Goal: Task Accomplishment & Management: Manage account settings

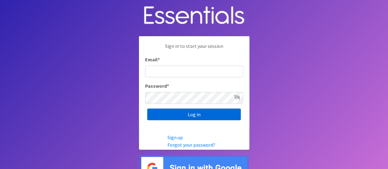
type input "melissa@cnydiaperbank.org"
click at [207, 117] on input "Log in" at bounding box center [194, 115] width 94 height 12
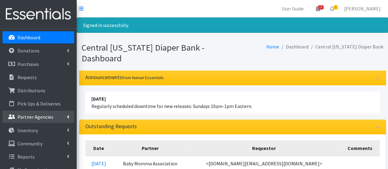
click at [25, 121] on link "Partner Agencies" at bounding box center [38, 117] width 72 height 12
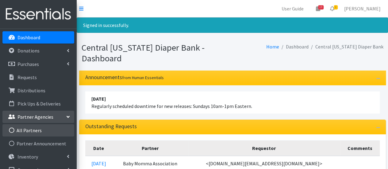
click at [27, 134] on link "All Partners" at bounding box center [38, 130] width 72 height 12
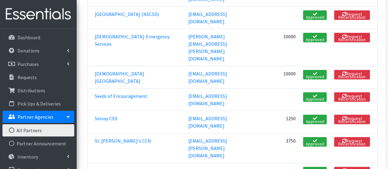
scroll to position [1002, 0]
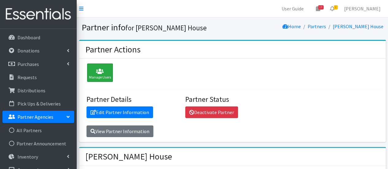
click at [106, 72] on icon at bounding box center [100, 71] width 22 height 6
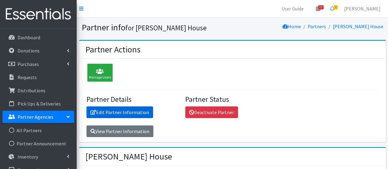
click at [125, 111] on link "Edit Partner Information" at bounding box center [120, 113] width 67 height 12
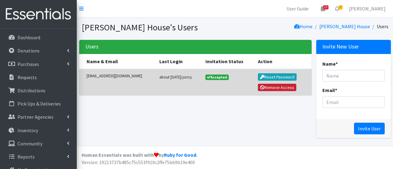
click at [283, 86] on button "Remove Access" at bounding box center [277, 87] width 39 height 7
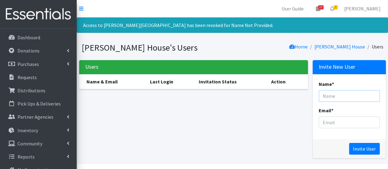
click at [327, 93] on input "Name *" at bounding box center [349, 96] width 61 height 12
type input "Emmeline Stroman"
click at [341, 125] on input "Email *" at bounding box center [349, 123] width 61 height 12
paste input "[EMAIL_ADDRESS][DOMAIN_NAME]"
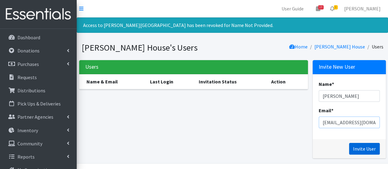
type input "[EMAIL_ADDRESS][DOMAIN_NAME]"
click at [359, 147] on input "Invite User" at bounding box center [364, 149] width 31 height 12
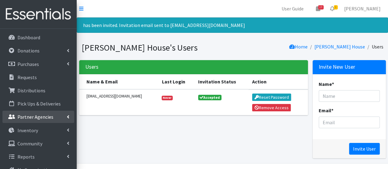
click at [60, 122] on link "Partner Agencies" at bounding box center [38, 117] width 72 height 12
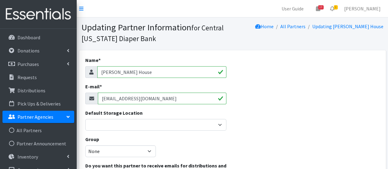
drag, startPoint x: 104, startPoint y: 100, endPoint x: 127, endPoint y: 103, distance: 22.9
click at [127, 103] on input "[EMAIL_ADDRESS][DOMAIN_NAME]" at bounding box center [162, 99] width 129 height 12
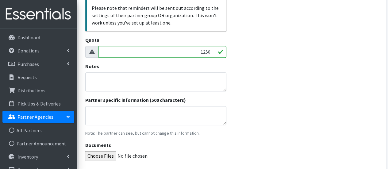
scroll to position [247, 0]
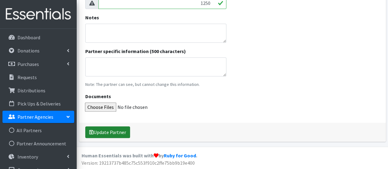
type input "estroman@verahouse.org"
click at [111, 132] on button "Update Partner" at bounding box center [107, 132] width 45 height 12
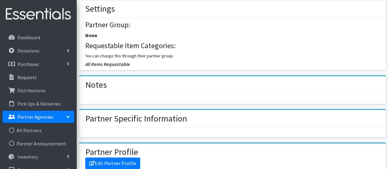
scroll to position [319, 0]
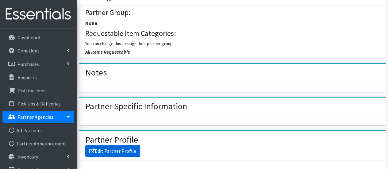
click at [125, 151] on link "Edit Partner Profile" at bounding box center [112, 151] width 55 height 12
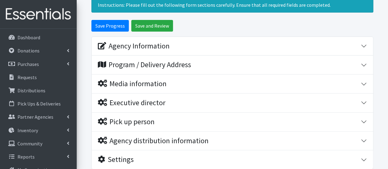
scroll to position [44, 0]
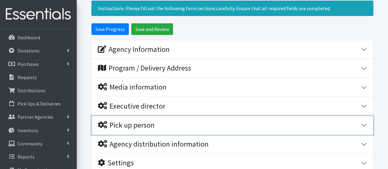
click at [142, 123] on div "Pick up person" at bounding box center [126, 125] width 57 height 9
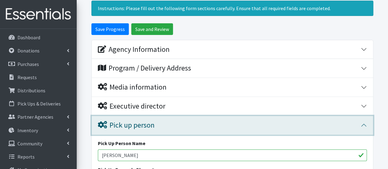
click at [142, 123] on div "Pick up person" at bounding box center [126, 125] width 57 height 9
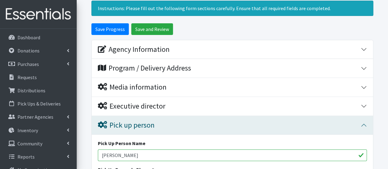
drag, startPoint x: 103, startPoint y: 154, endPoint x: 150, endPoint y: 155, distance: 46.7
click at [150, 155] on input "Erica Wentworth" at bounding box center [232, 156] width 269 height 12
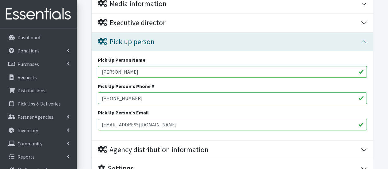
scroll to position [132, 0]
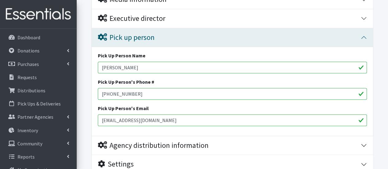
type input "Emmeline Stroman"
click at [109, 122] on input "ewentworth@verahouse.org" at bounding box center [232, 121] width 269 height 12
drag, startPoint x: 104, startPoint y: 120, endPoint x: 126, endPoint y: 123, distance: 22.3
click at [126, 123] on input "ewentworth@verahouse.org" at bounding box center [232, 121] width 269 height 12
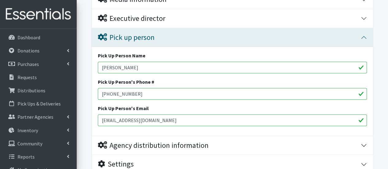
type input "estroman@verahouse.org"
drag, startPoint x: 143, startPoint y: 89, endPoint x: 73, endPoint y: 87, distance: 70.3
click at [73, 87] on div "User Guide 13 13 Pick-ups remaining this week View Calendar 1 1 Requests 0 Part…" at bounding box center [194, 44] width 388 height 353
paste input "(315) 425-0818, 4205"
type input "(315) 425-0818, 4205"
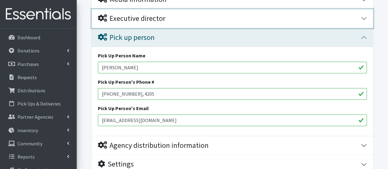
click at [154, 14] on div "Executive director" at bounding box center [132, 18] width 68 height 9
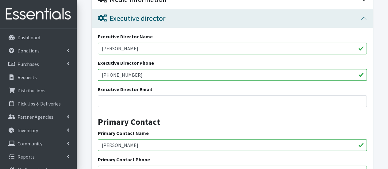
drag, startPoint x: 103, startPoint y: 143, endPoint x: 173, endPoint y: 146, distance: 70.3
click at [173, 146] on input "Erica Wentworth" at bounding box center [232, 145] width 269 height 12
click at [173, 146] on input "Em" at bounding box center [232, 145] width 269 height 12
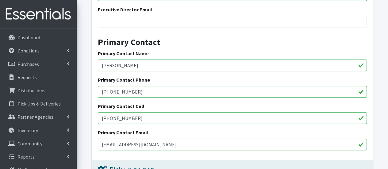
scroll to position [219, 0]
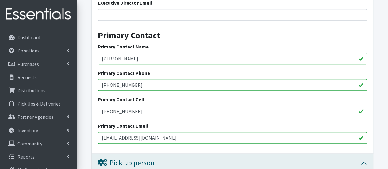
type input "Emmeline Stroman"
drag, startPoint x: 169, startPoint y: 84, endPoint x: 100, endPoint y: 92, distance: 68.9
click at [100, 92] on div "Executive Director Name Tricia Matthews Executive Director Phone 315-425-0818 E…" at bounding box center [233, 47] width 282 height 212
paste input ", 4205"
type input "(315) 425-0818, 4205"
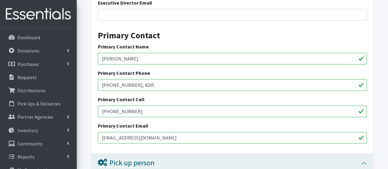
drag, startPoint x: 134, startPoint y: 111, endPoint x: 84, endPoint y: 119, distance: 51.0
click at [84, 119] on form "Save Progress Save and Review Agency Information Agency Name * Vera House Agenc…" at bounding box center [233, 84] width 312 height 470
drag, startPoint x: 105, startPoint y: 137, endPoint x: 130, endPoint y: 142, distance: 26.2
click at [130, 142] on input "ewentworthn@verahouse.org" at bounding box center [232, 138] width 269 height 12
type input "estroman@verahouse.org"
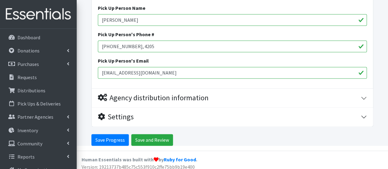
scroll to position [395, 0]
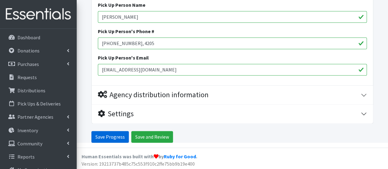
click at [112, 132] on input "Save Progress" at bounding box center [109, 137] width 37 height 12
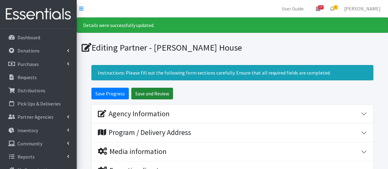
click at [158, 88] on input "Save and Review" at bounding box center [152, 94] width 42 height 12
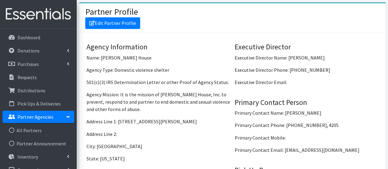
scroll to position [448, 0]
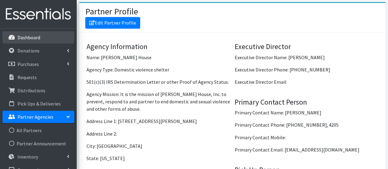
click at [43, 35] on link "Dashboard" at bounding box center [38, 37] width 72 height 12
